Goal: Check status: Check status

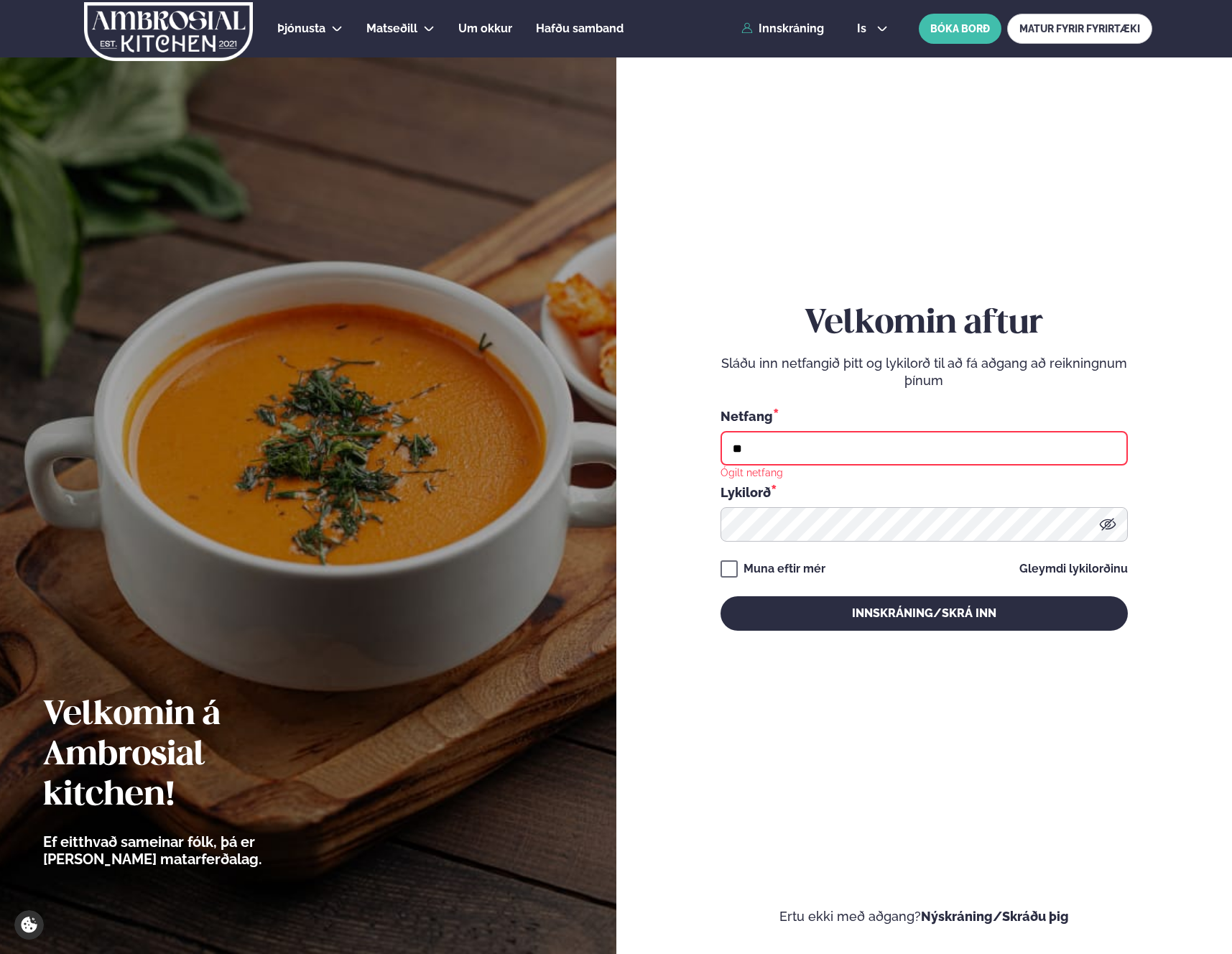
type input "*"
type input "**********"
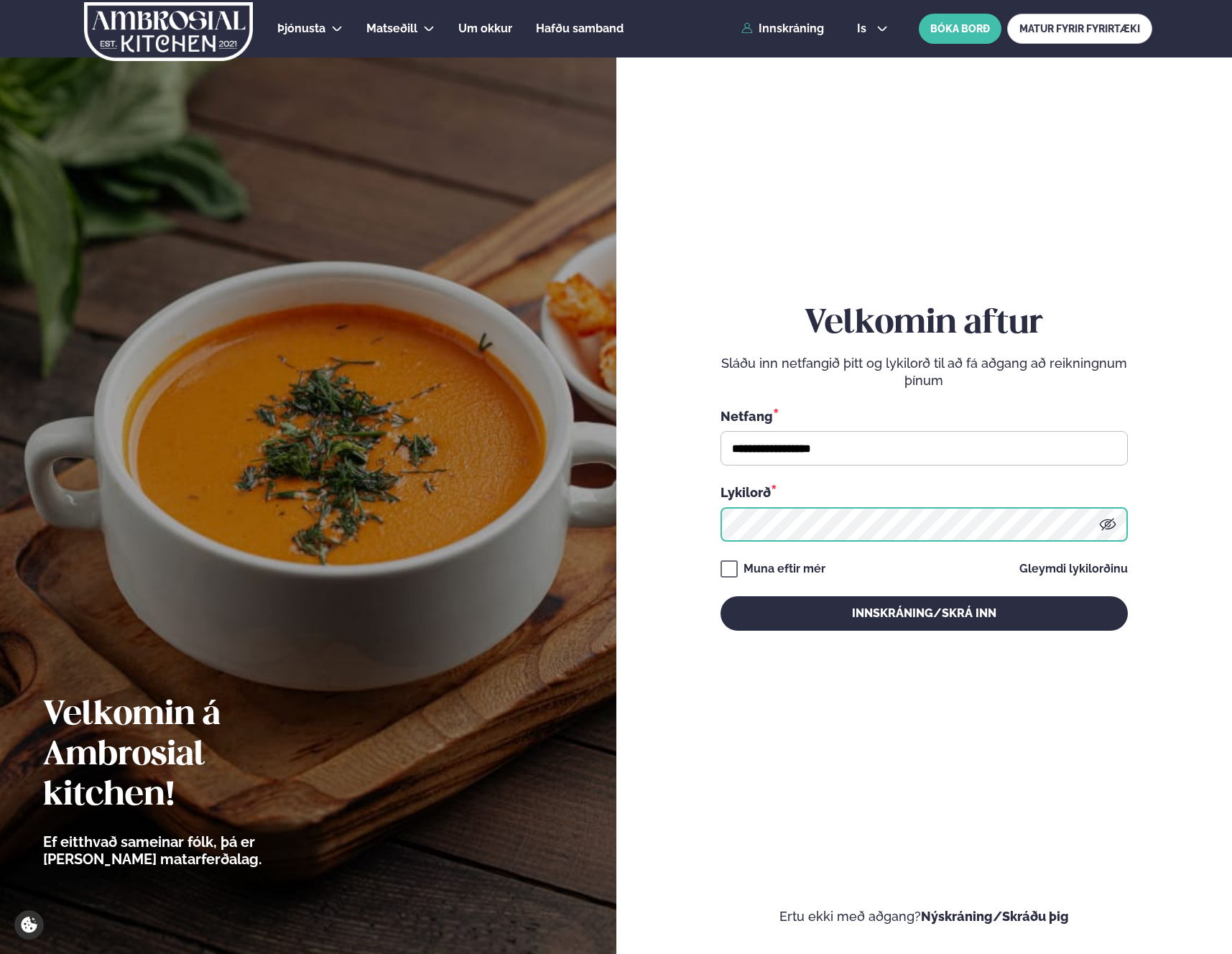
click at [720, 596] on button "Innskráning/Skrá inn" at bounding box center [923, 614] width 407 height 35
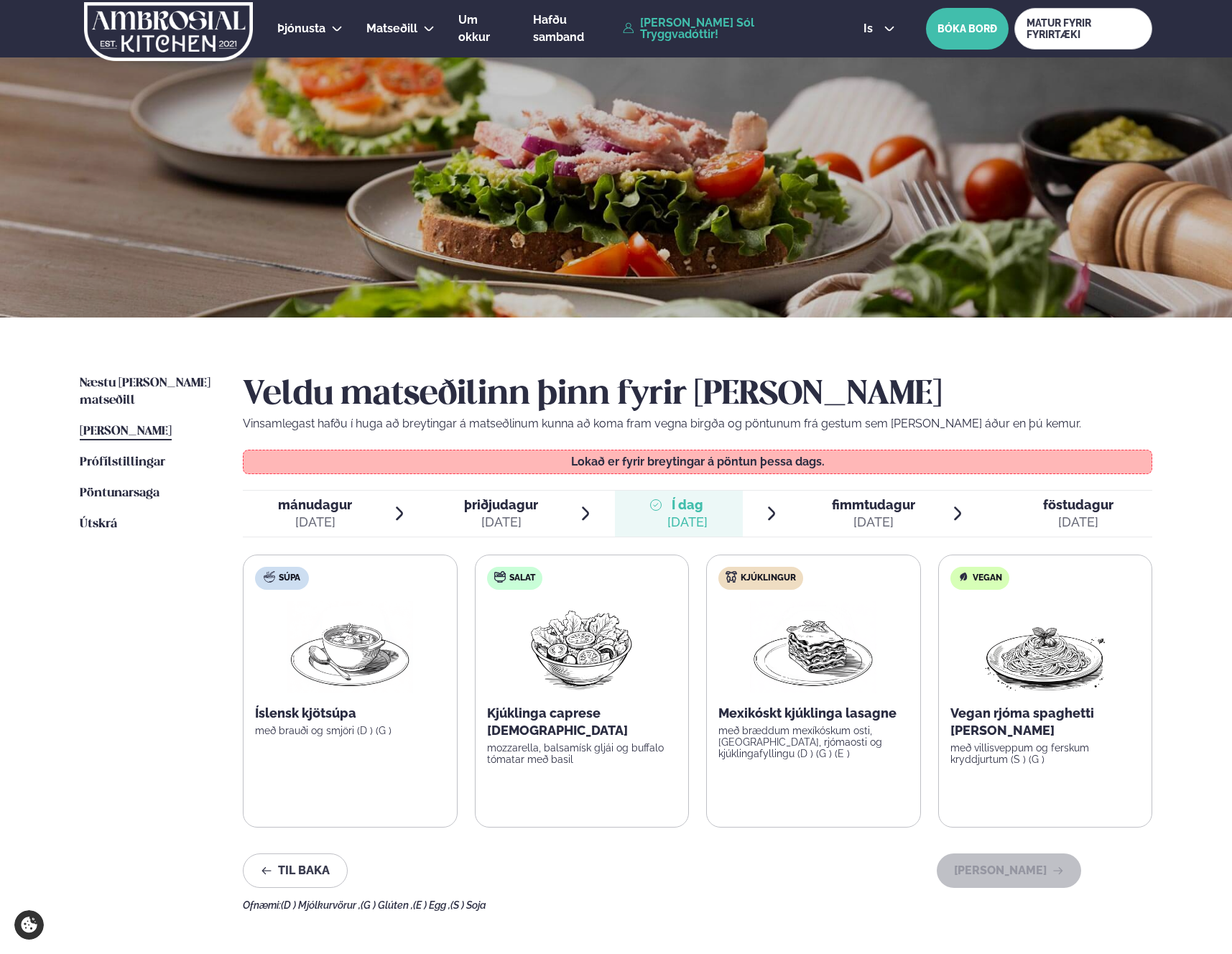
click at [867, 513] on div "fimmtudagur fim." at bounding box center [874, 504] width 84 height 17
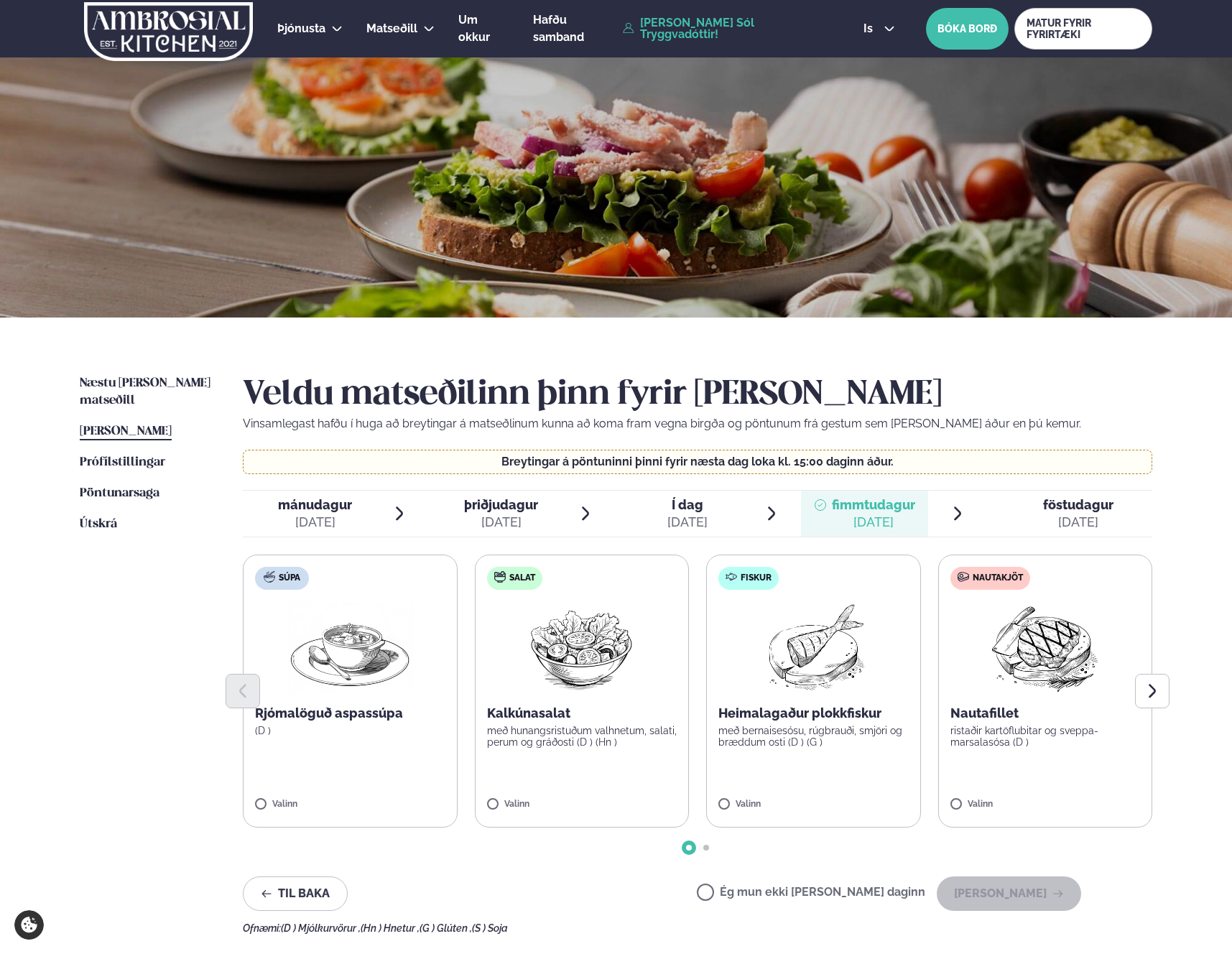
click at [1035, 510] on div at bounding box center [1032, 513] width 12 height 35
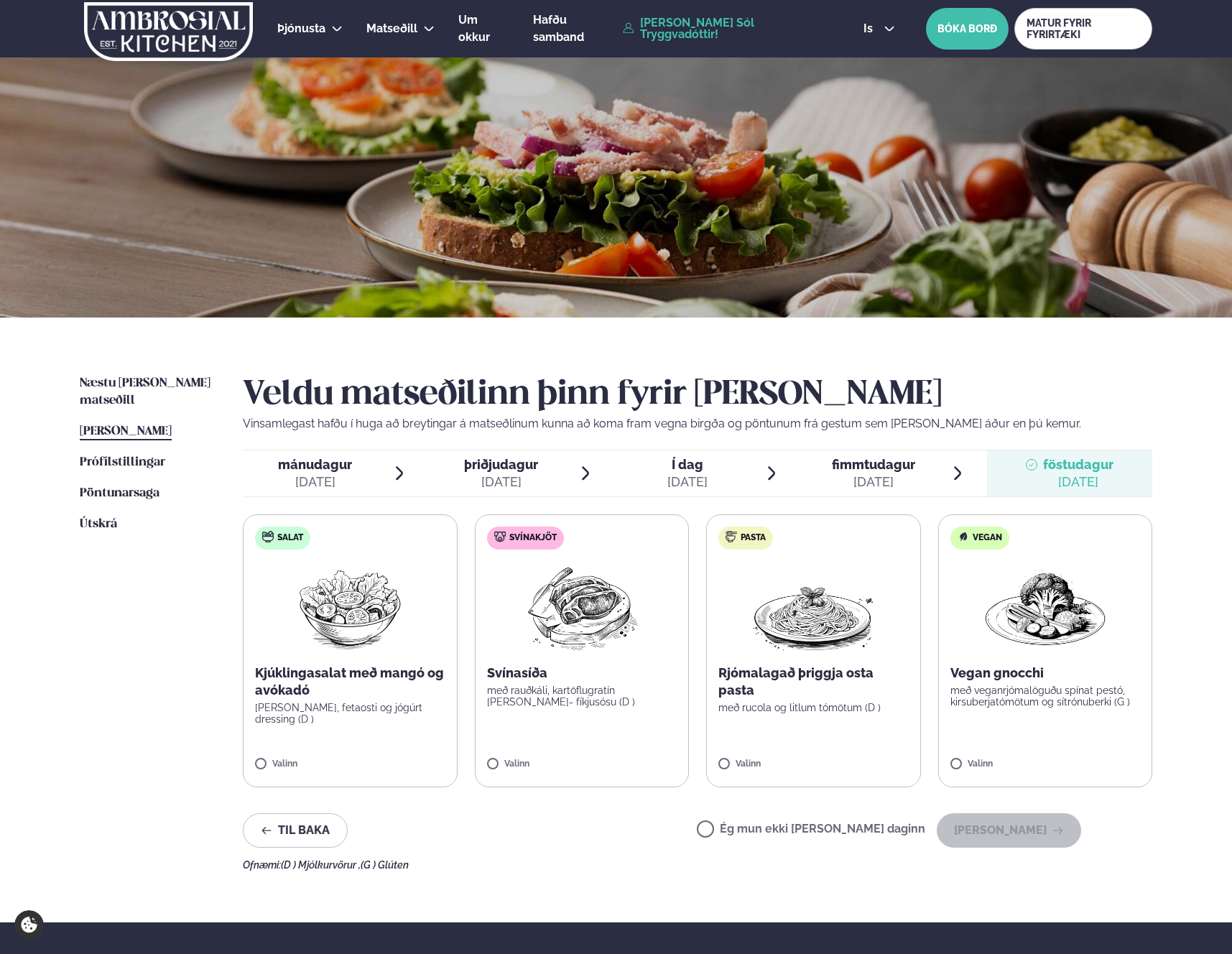
click at [695, 479] on div "[DATE]" at bounding box center [687, 482] width 40 height 17
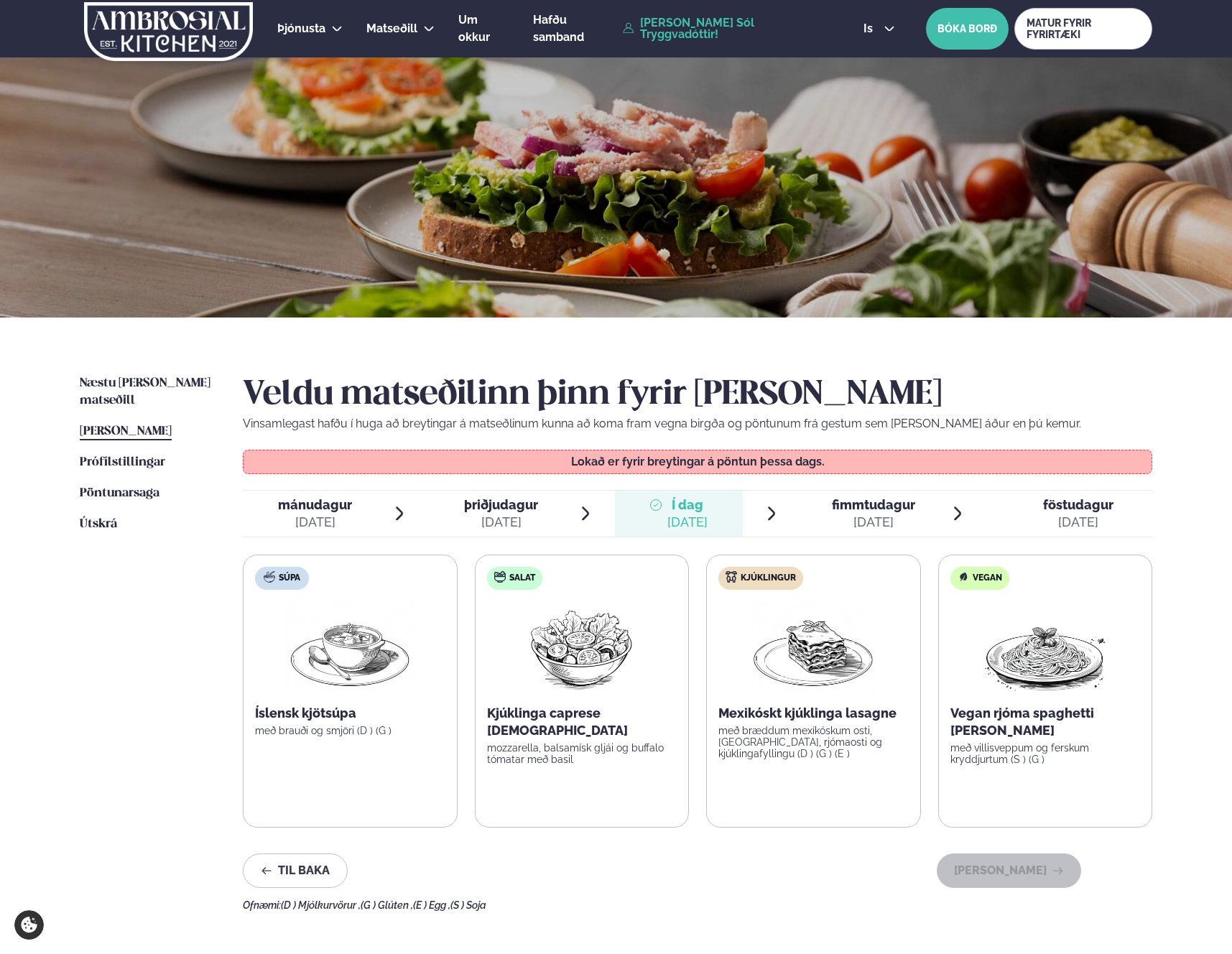
click at [839, 502] on span "fimmtudagur" at bounding box center [874, 504] width 84 height 15
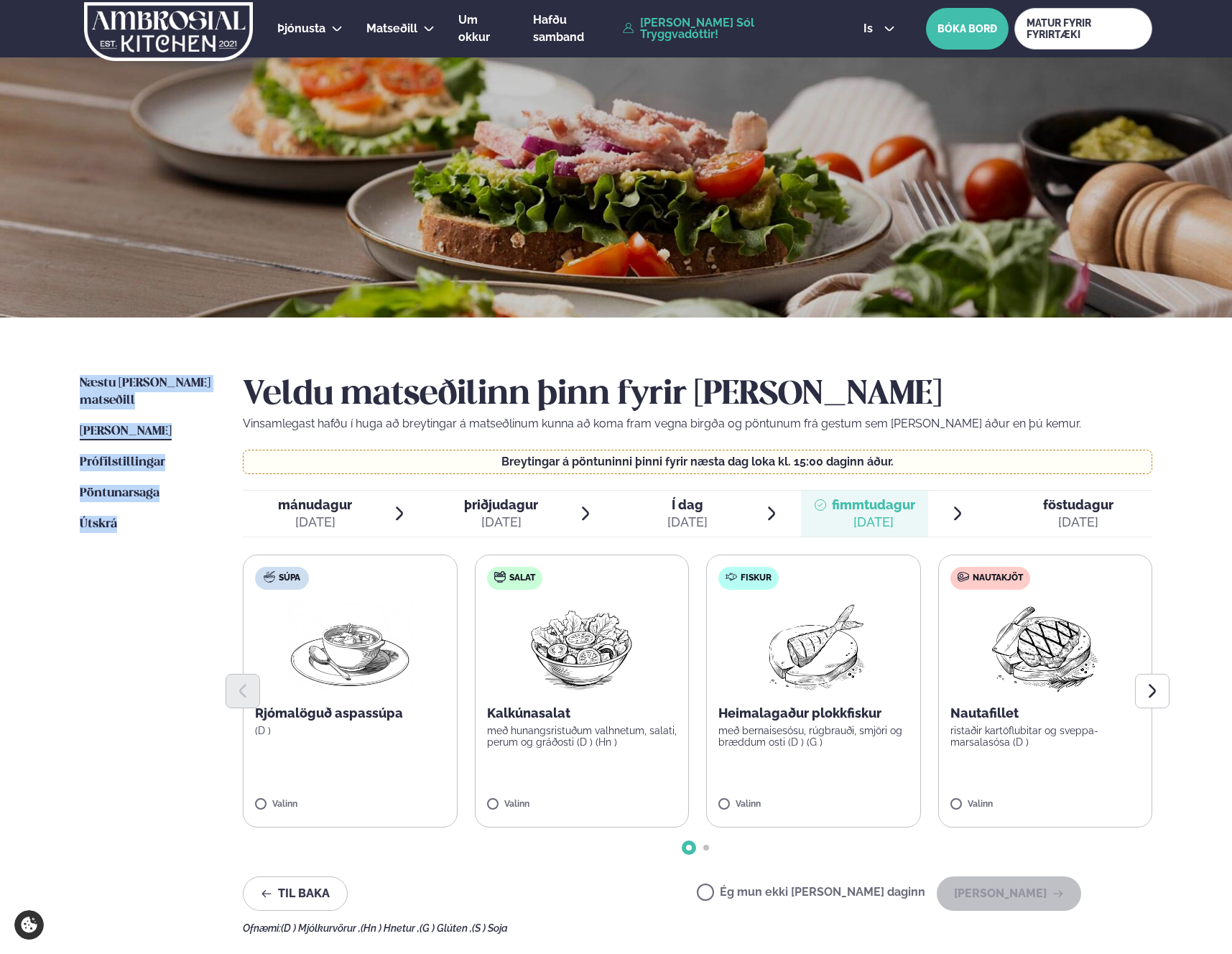
drag, startPoint x: 146, startPoint y: 540, endPoint x: 66, endPoint y: 374, distance: 184.3
click at [66, 374] on div "Næstu [PERSON_NAME] matseðill Næsta vika [PERSON_NAME] matseðill [PERSON_NAME] …" at bounding box center [616, 652] width 1159 height 668
click at [140, 597] on ul "Næstu [PERSON_NAME] matseðill Næsta vika [PERSON_NAME] matseðill [PERSON_NAME] …" at bounding box center [148, 655] width 135 height 559
